Goal: Navigation & Orientation: Find specific page/section

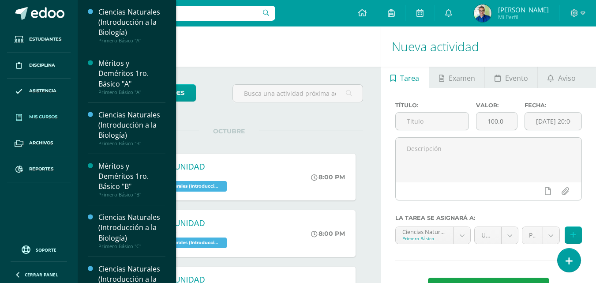
click at [42, 119] on span "Mis cursos" at bounding box center [43, 116] width 28 height 7
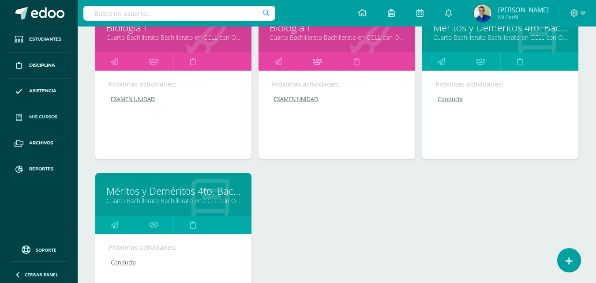
scroll to position [927, 0]
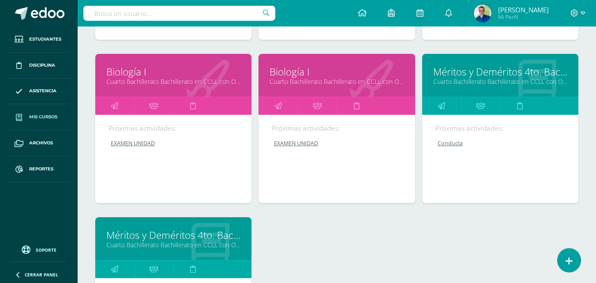
click at [293, 79] on link "Biología I" at bounding box center [337, 72] width 134 height 14
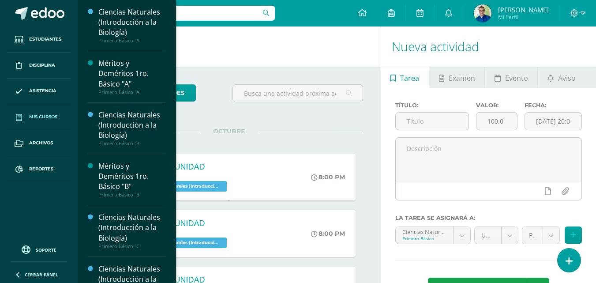
click at [45, 116] on span "Mis cursos" at bounding box center [43, 116] width 28 height 7
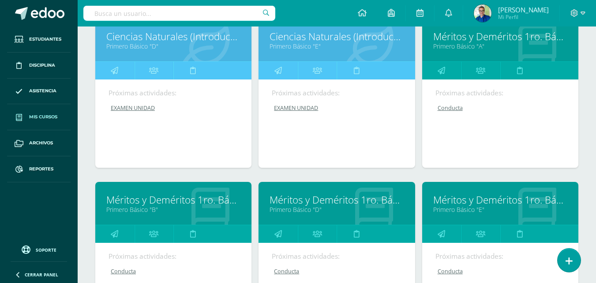
scroll to position [353, 0]
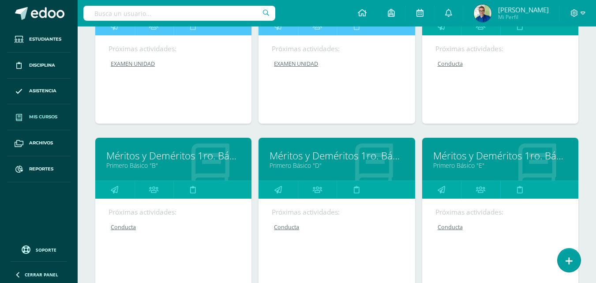
click at [459, 162] on link "Méritos y Deméritos 1ro. Básico "E"" at bounding box center [500, 156] width 134 height 14
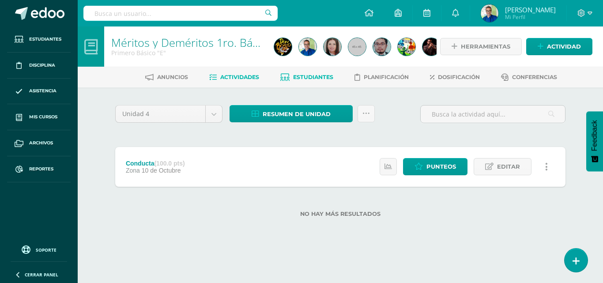
click at [327, 77] on span "Estudiantes" at bounding box center [313, 77] width 40 height 7
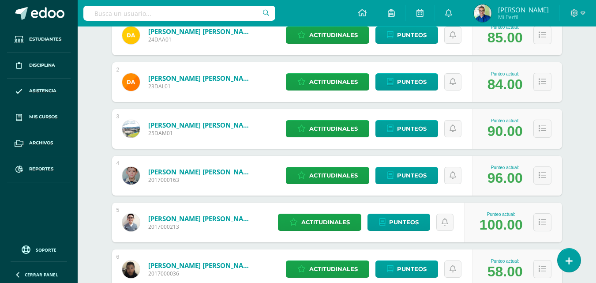
scroll to position [44, 0]
